Goal: Information Seeking & Learning: Understand process/instructions

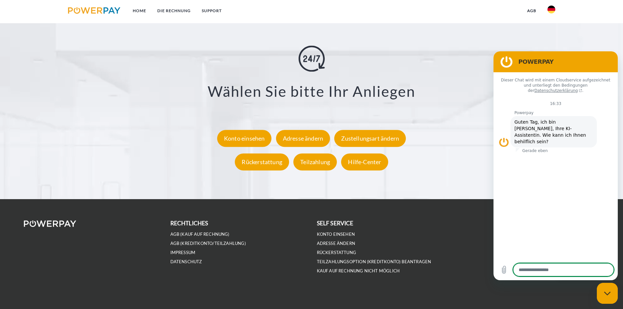
scroll to position [1205, 0]
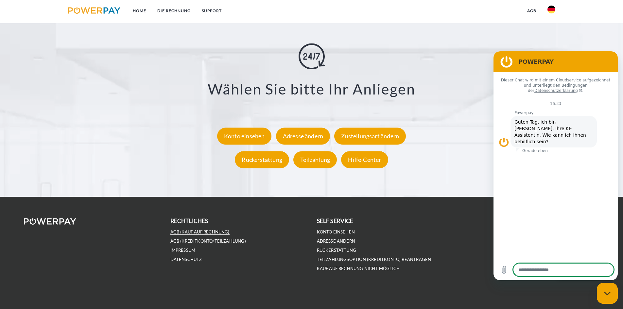
click at [189, 234] on link "AGB (Kauf auf Rechnung)" at bounding box center [200, 232] width 59 height 6
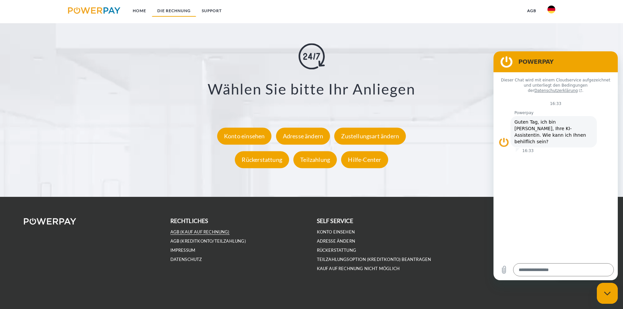
type textarea "*"
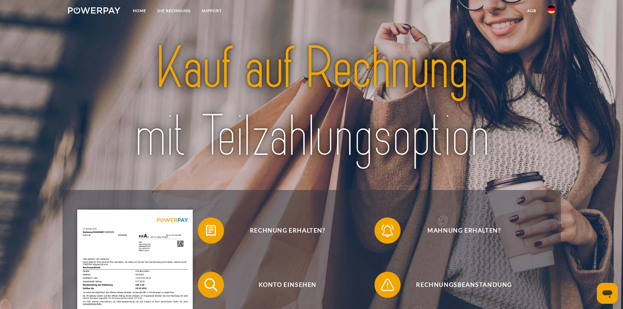
click at [533, 13] on link "agb" at bounding box center [532, 11] width 20 height 12
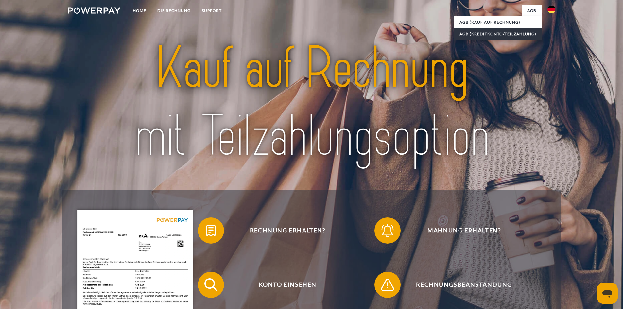
click at [480, 31] on link "AGB (Kreditkonto/Teilzahlung)" at bounding box center [498, 34] width 88 height 12
